Goal: Transaction & Acquisition: Purchase product/service

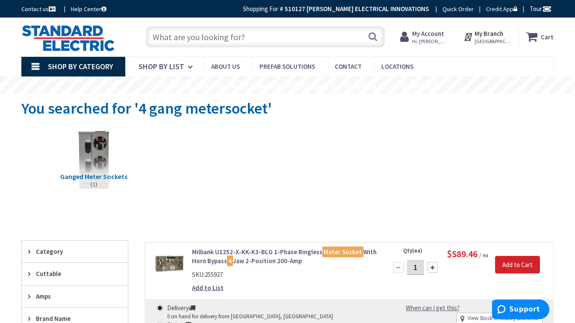
click at [266, 39] on input "text" at bounding box center [265, 36] width 239 height 21
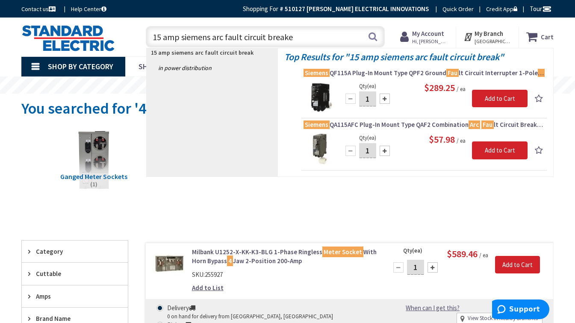
type input "15 amp siemens arc fault circuit breaker"
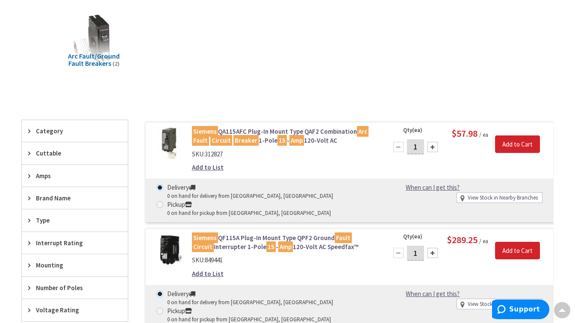
scroll to position [123, 0]
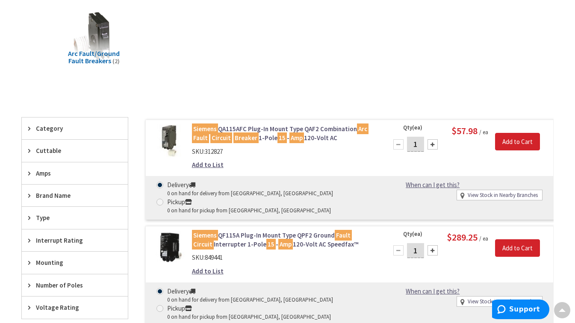
click at [282, 134] on mark "15" at bounding box center [281, 138] width 9 height 11
